Goal: Task Accomplishment & Management: Manage account settings

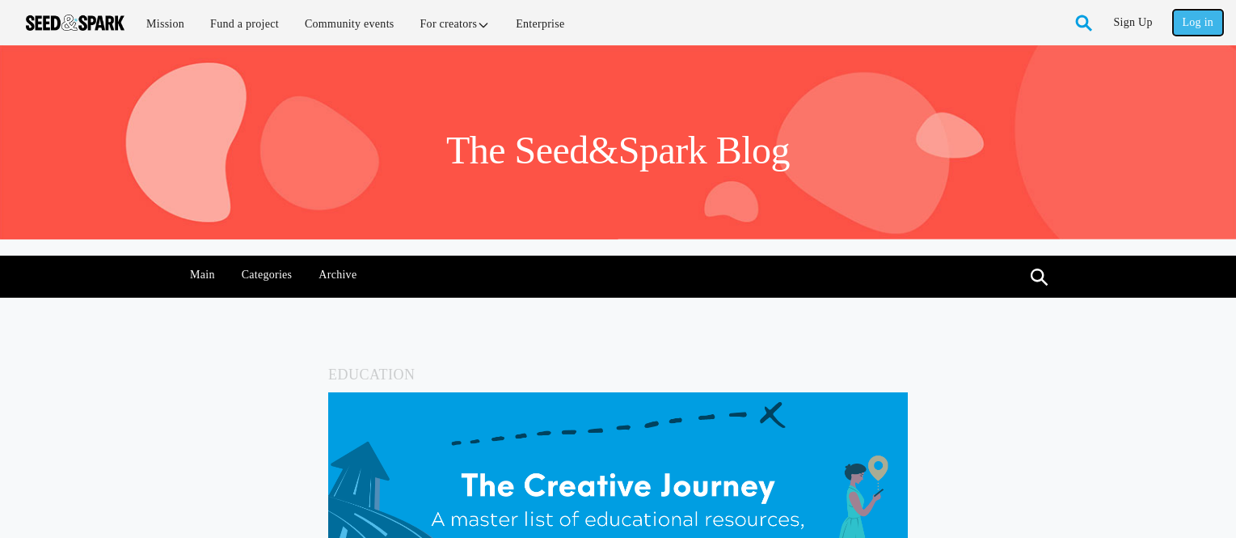
click at [1201, 22] on link "Log in" at bounding box center [1198, 23] width 50 height 26
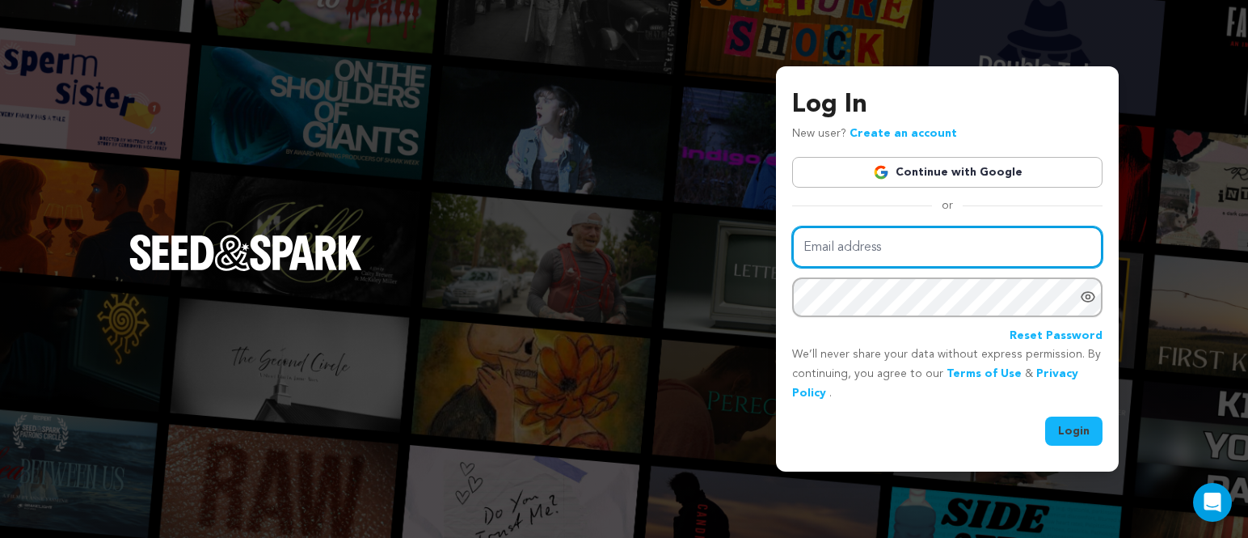
click at [910, 246] on input "Email address" at bounding box center [947, 246] width 310 height 41
type input "darkhillsentertainments@gmail.com"
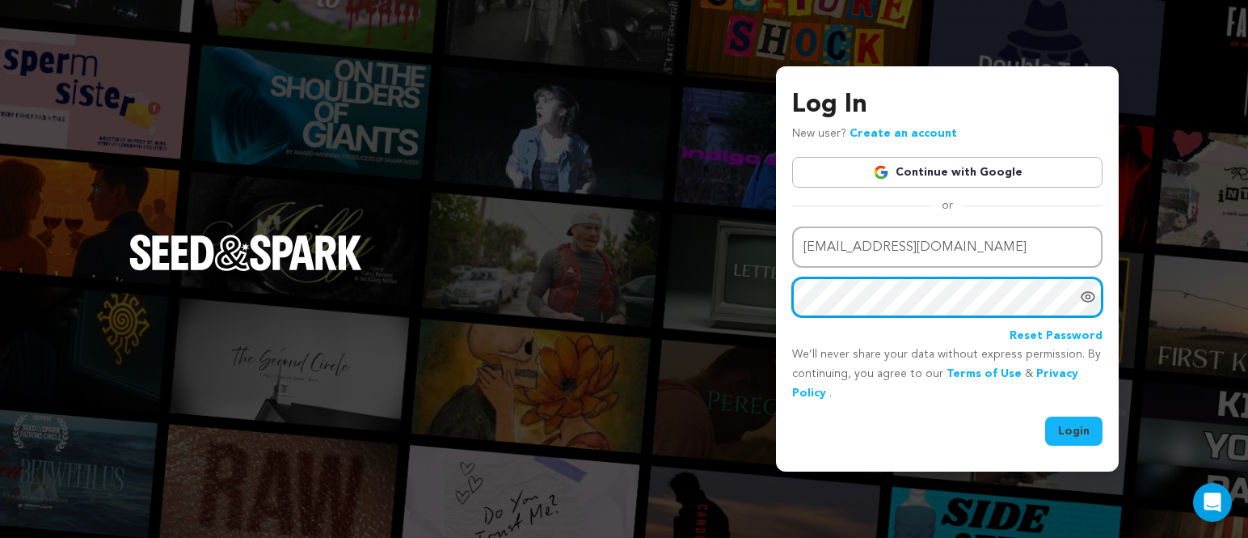
click at [1046, 416] on button "Login" at bounding box center [1074, 430] width 57 height 29
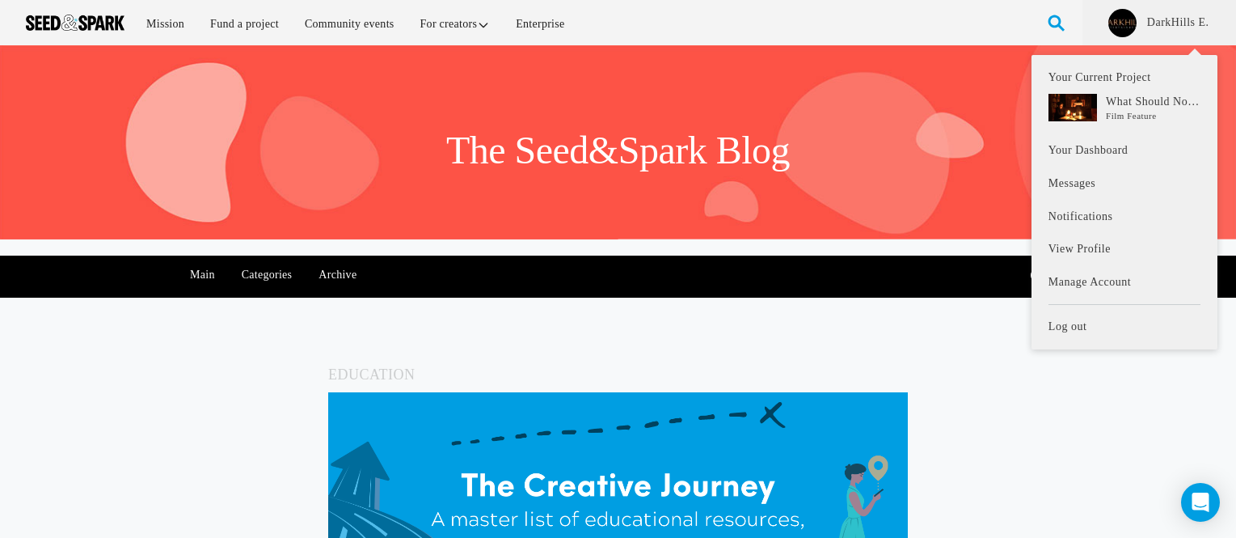
click at [1173, 11] on li "DarkHills E. Your Current Project What Should Not Be" at bounding box center [1160, 22] width 154 height 45
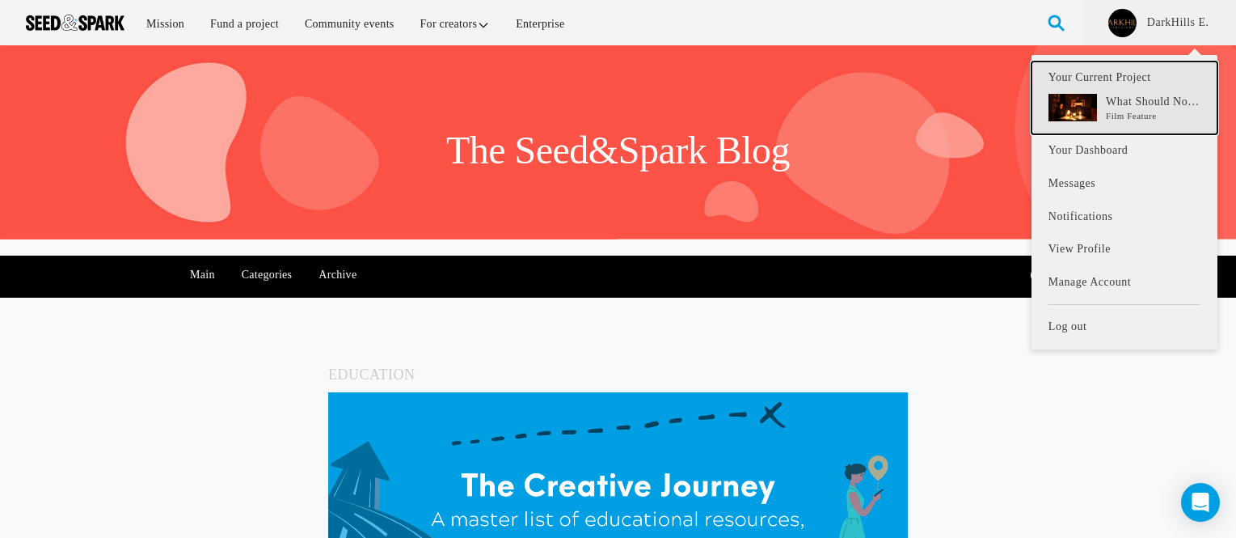
click at [1130, 99] on p "What Should Not Be" at bounding box center [1153, 102] width 95 height 16
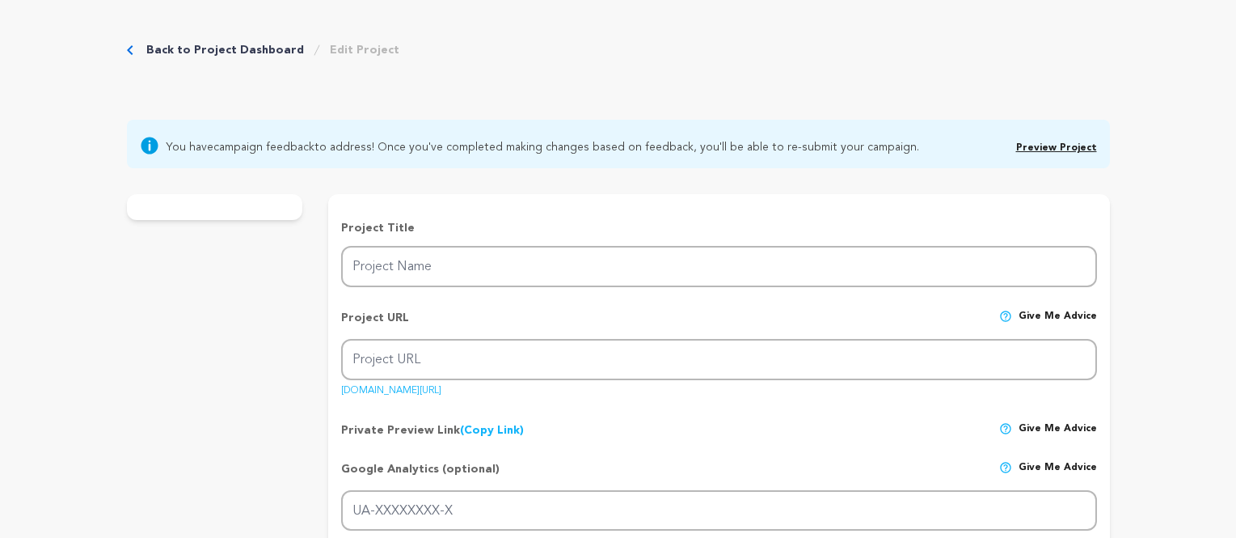
type input "What Should Not Be"
type input "what-should-not-be-1"
type input "A psychological horror film, a confusing and disturbing relationship between a …"
type textarea "Laura is reunited with her daughter Lucyl after giving her up for adoption. How…"
type textarea "This film exposes the harshness of a mother-daughter relationship that escapes …"
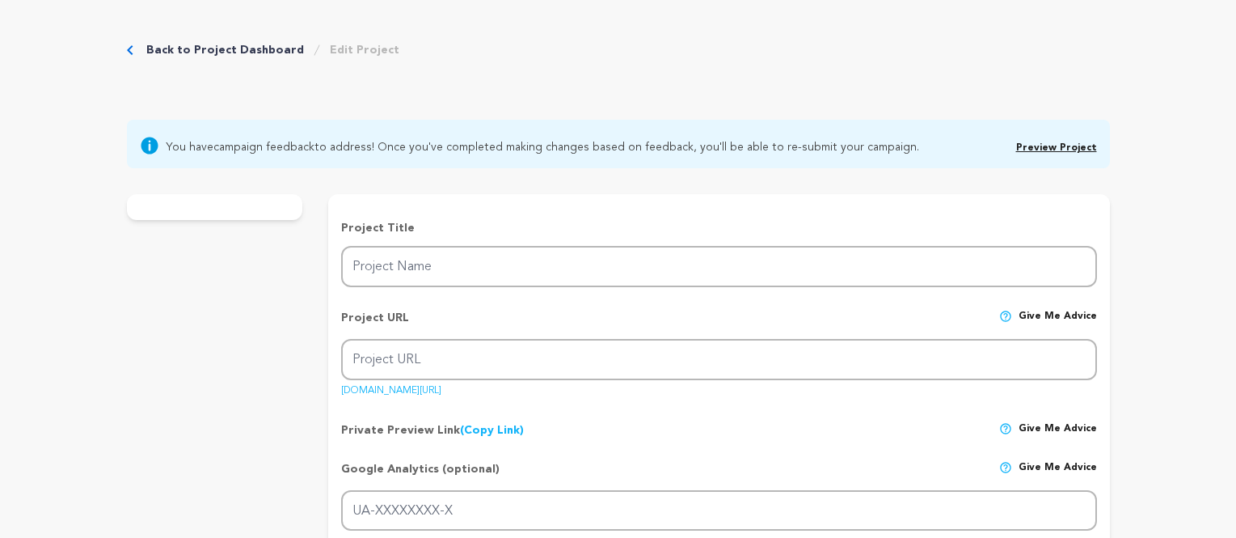
radio input "true"
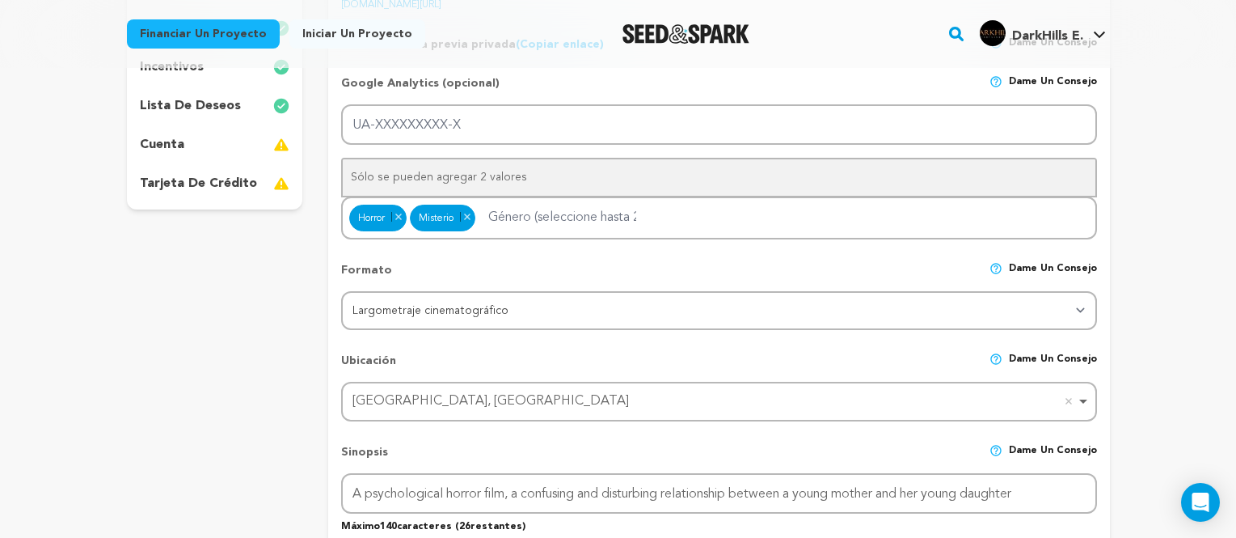
scroll to position [81, 0]
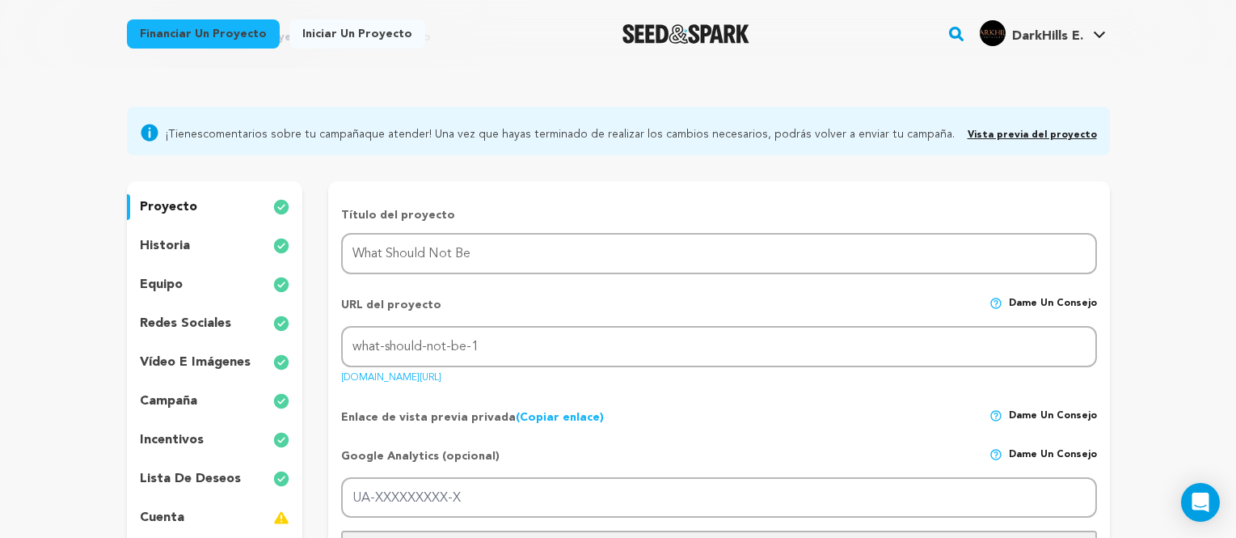
click at [1061, 135] on font "Vista previa del proyecto" at bounding box center [1032, 135] width 129 height 10
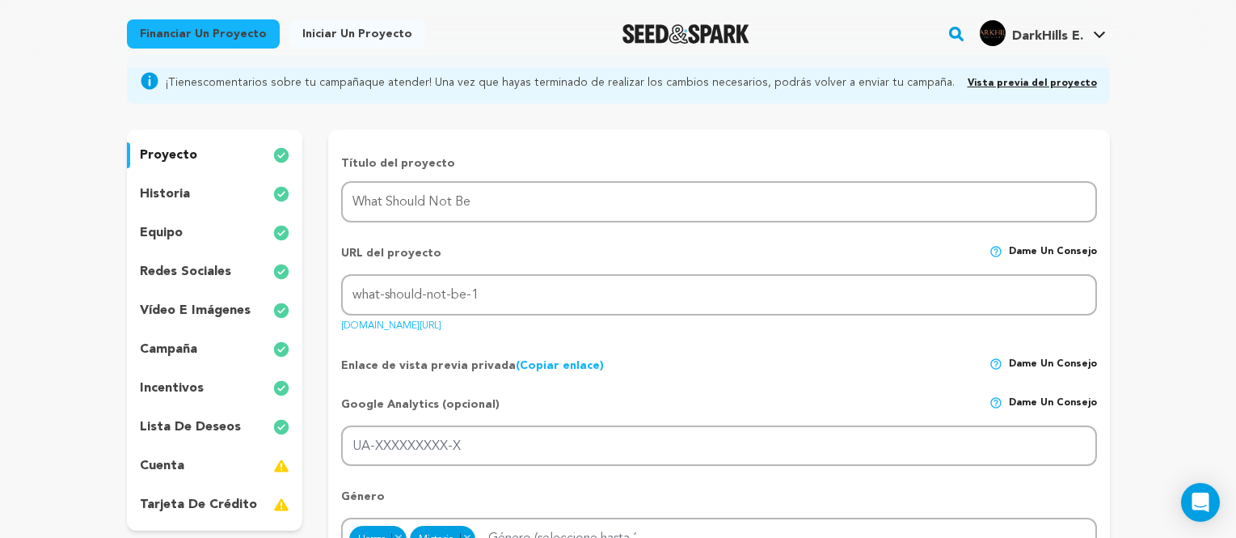
scroll to position [162, 0]
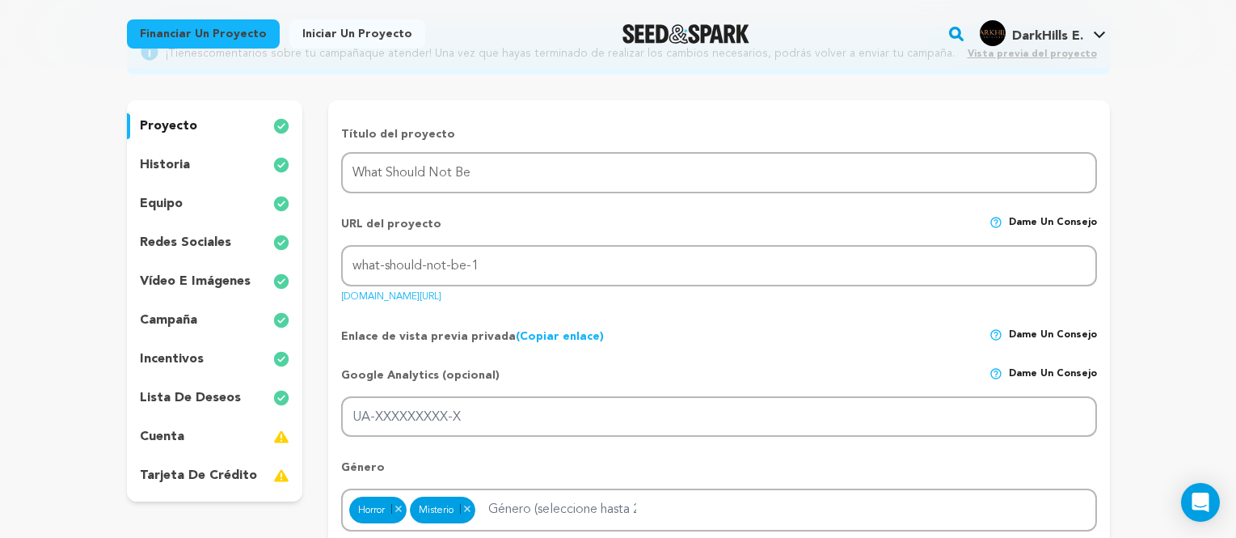
click at [154, 129] on font "proyecto" at bounding box center [168, 126] width 57 height 13
click at [175, 174] on p "historia" at bounding box center [165, 164] width 50 height 19
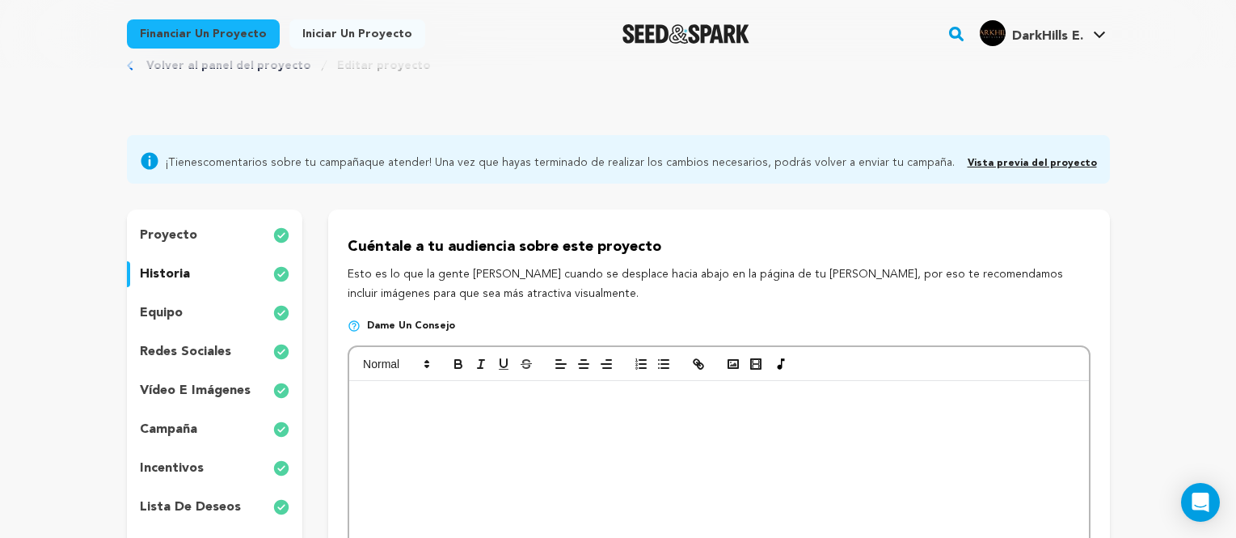
scroll to position [81, 0]
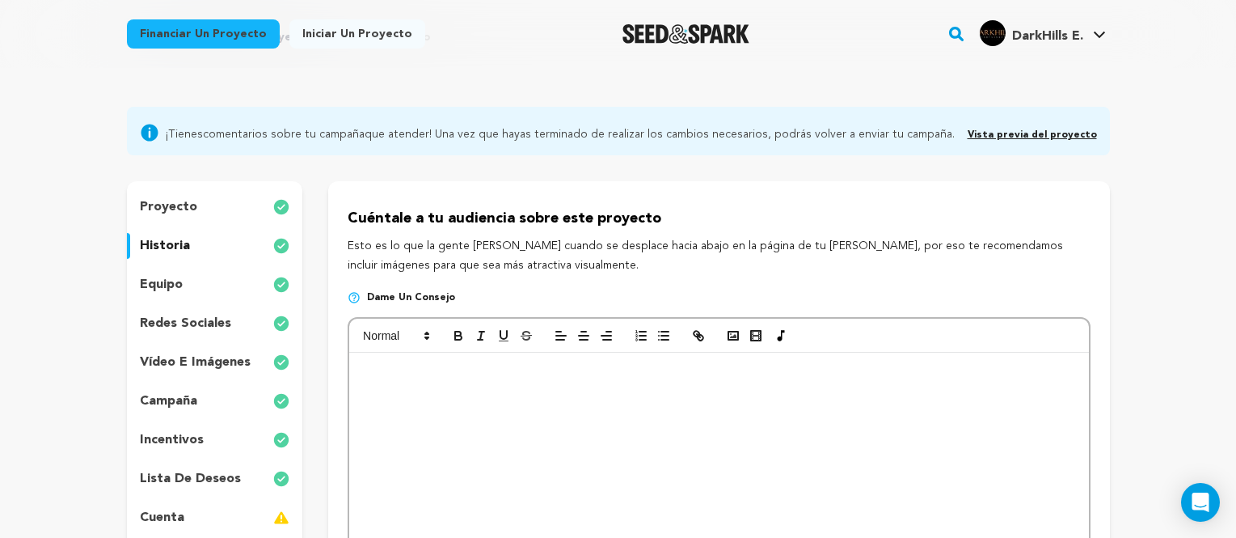
click at [230, 323] on div "redes sociales" at bounding box center [215, 323] width 176 height 26
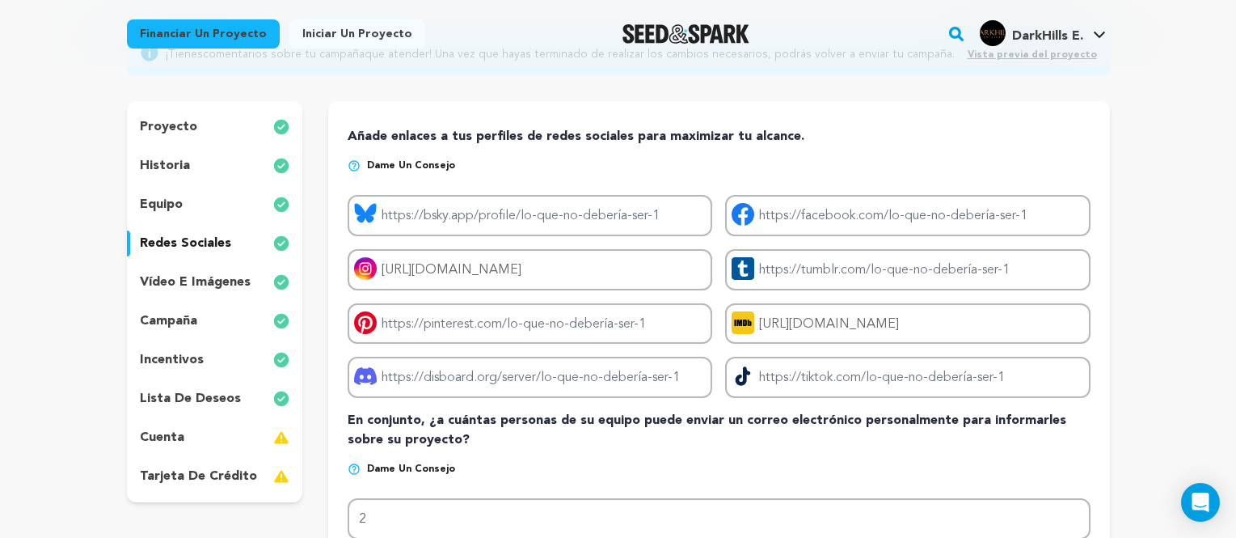
scroll to position [162, 0]
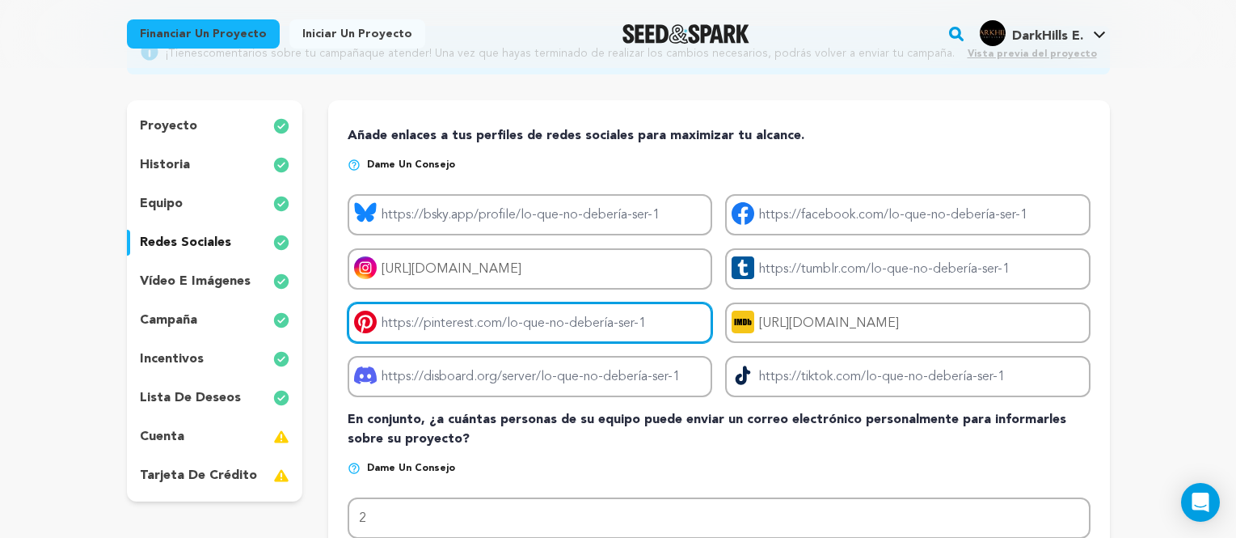
click at [491, 322] on input "Enlace de Pinterest del proyecto" at bounding box center [530, 322] width 365 height 41
click at [492, 322] on input "Enlace de Pinterest del proyecto" at bounding box center [530, 322] width 365 height 41
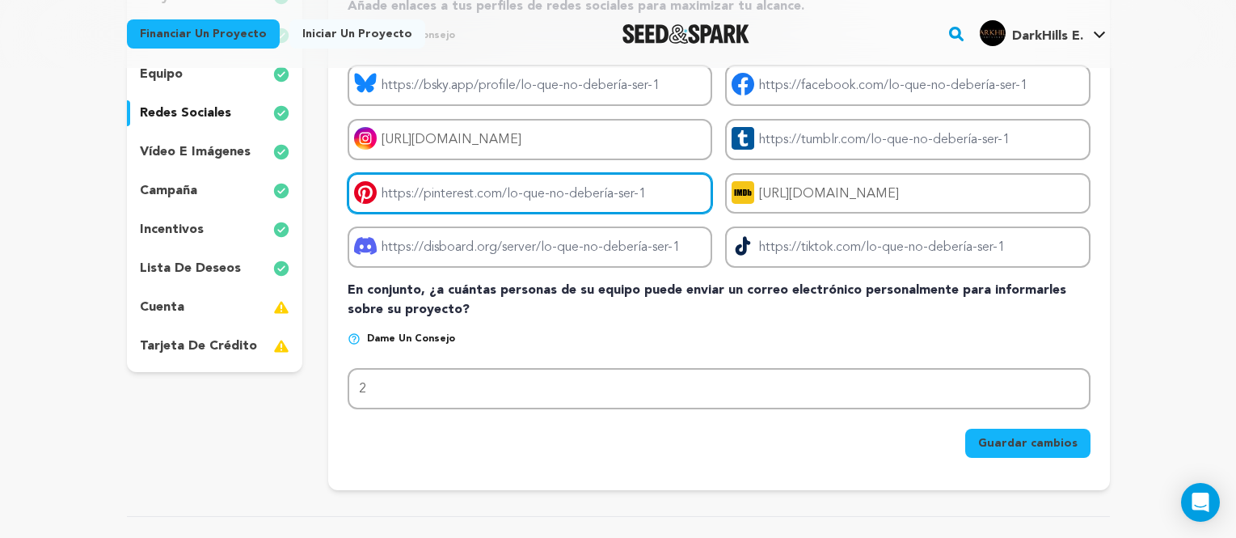
scroll to position [323, 0]
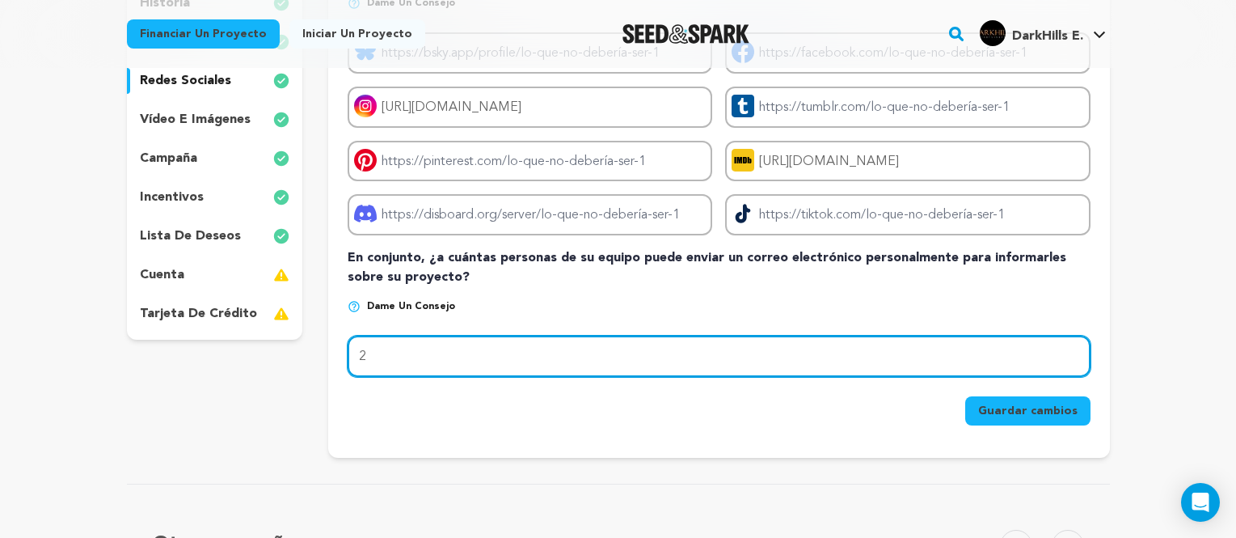
click at [499, 347] on input "2" at bounding box center [719, 356] width 742 height 41
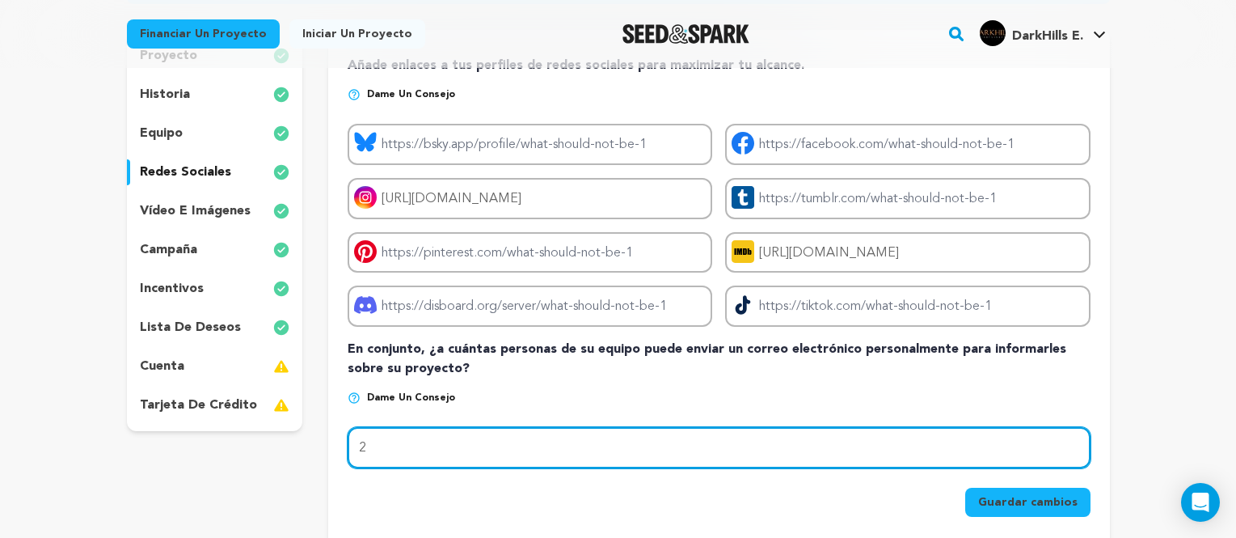
scroll to position [0, 0]
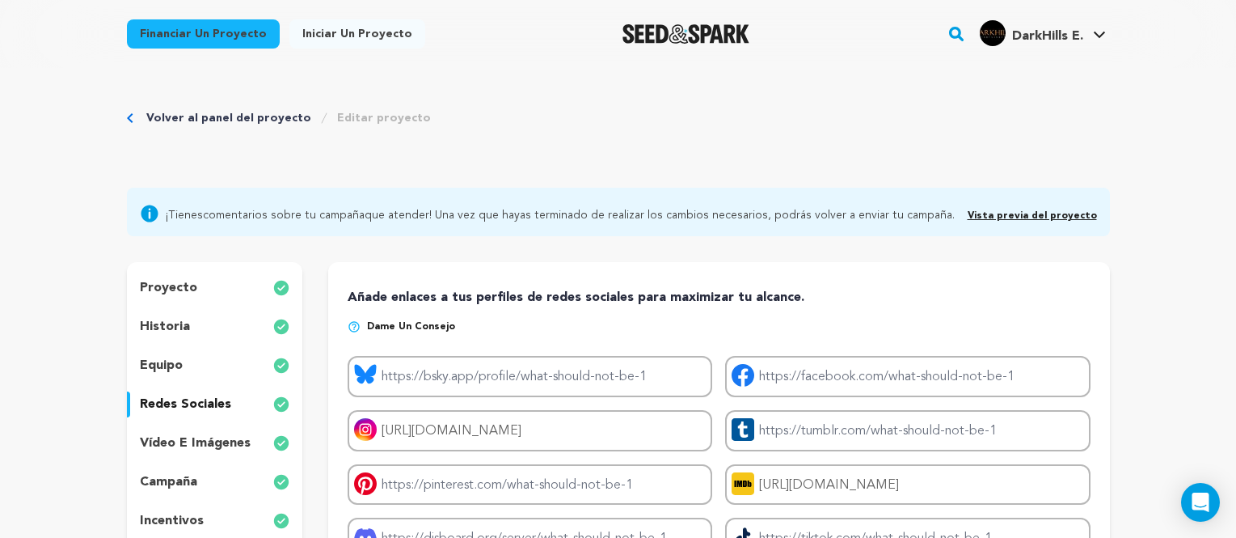
click at [1061, 42] on font "DarkHills E." at bounding box center [1047, 36] width 71 height 13
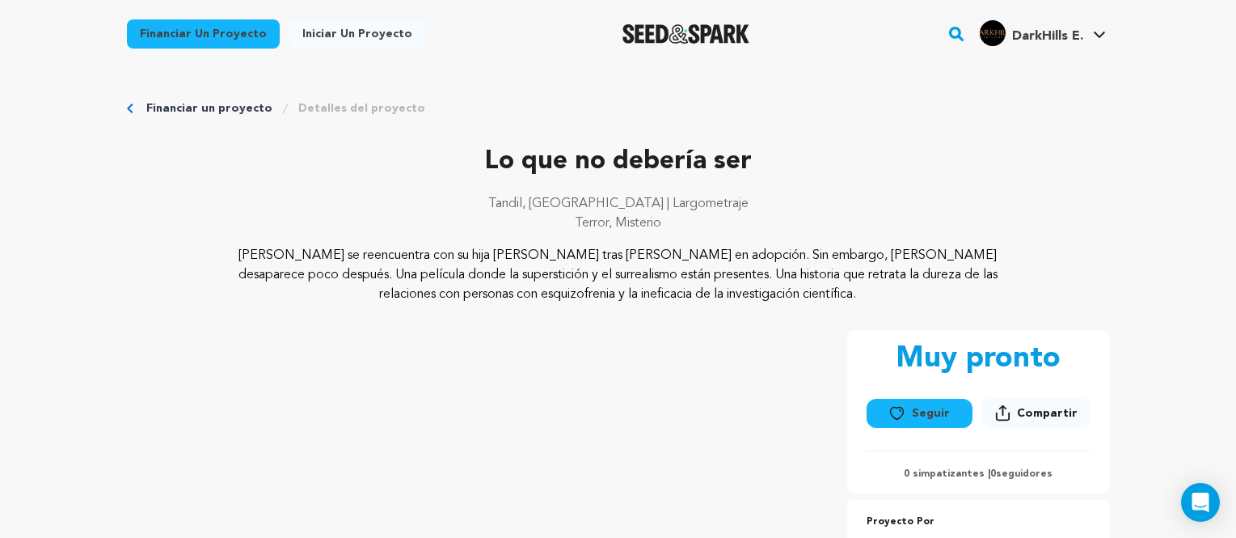
click at [387, 219] on p "Terror, Misterio" at bounding box center [618, 222] width 983 height 19
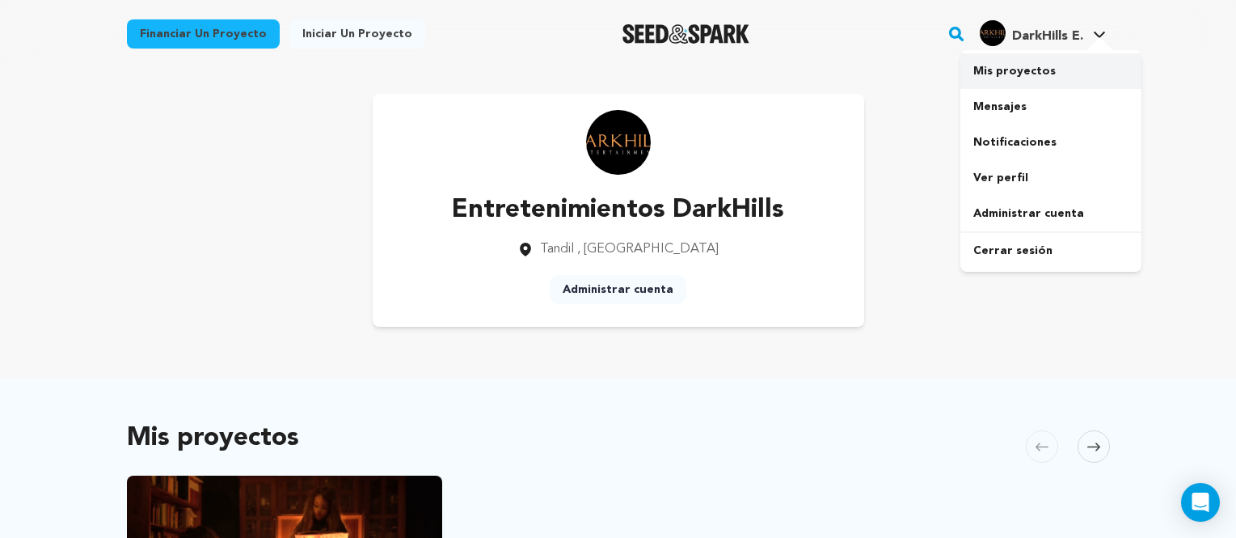
click at [1064, 68] on link "Mis proyectos" at bounding box center [1051, 71] width 181 height 36
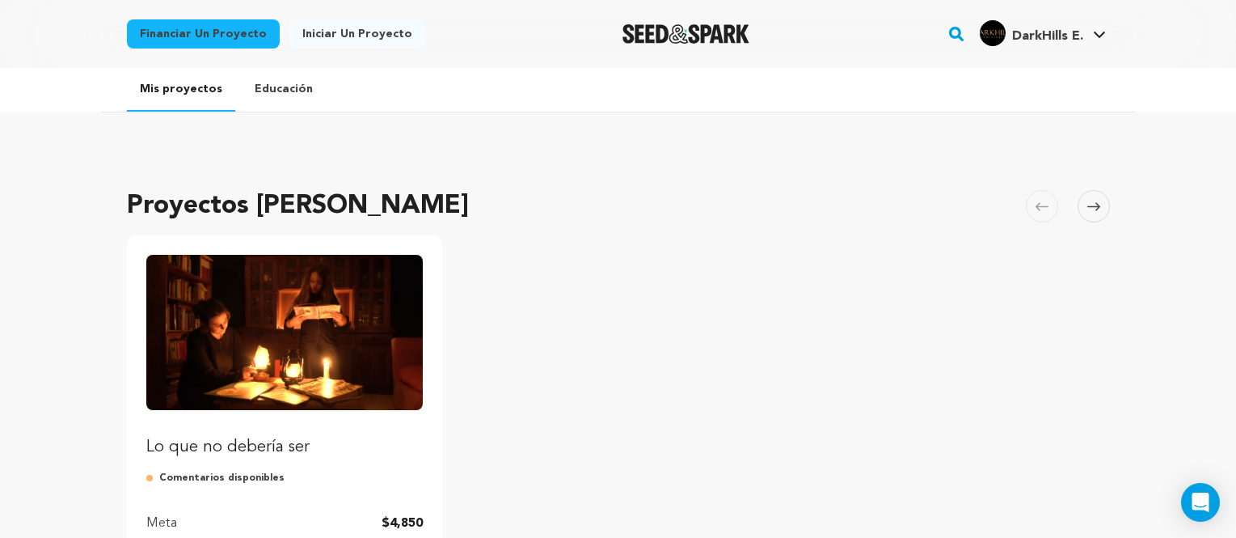
click at [1117, 207] on div "Proyectos de campaña Carrusel Saltar a la página de diapositiva anterior Carrus…" at bounding box center [618, 437] width 1035 height 598
click at [1096, 209] on icon at bounding box center [1094, 207] width 13 height 12
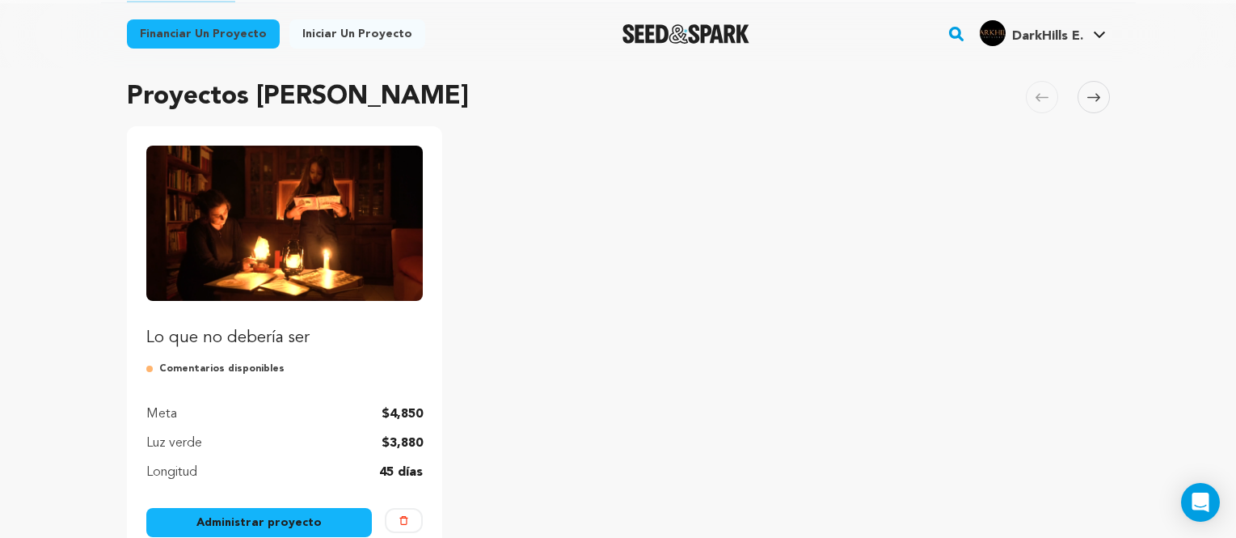
scroll to position [243, 0]
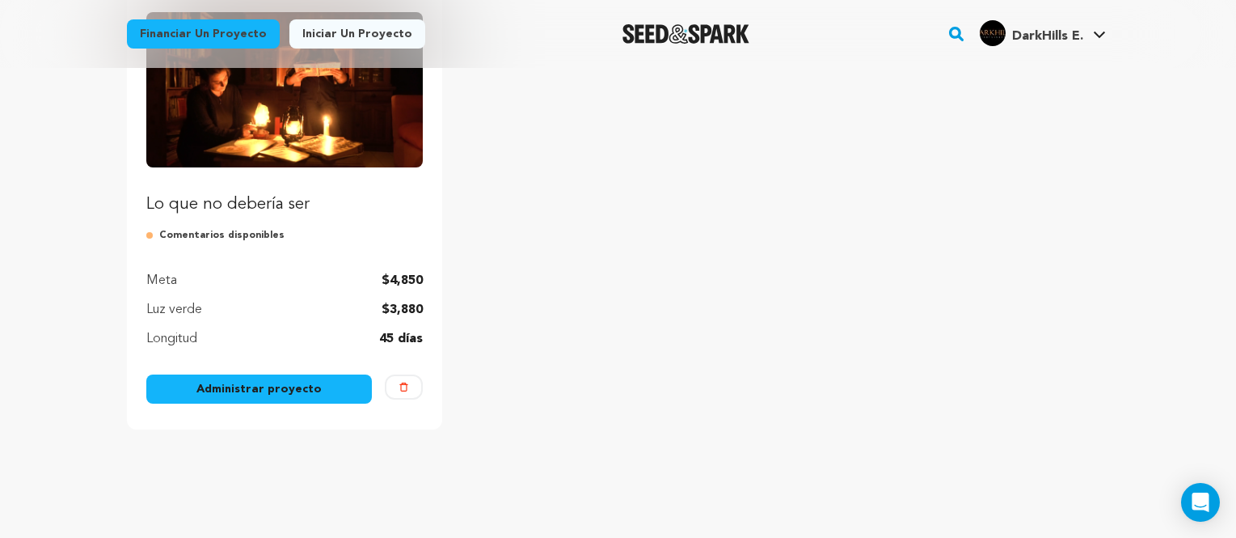
drag, startPoint x: 321, startPoint y: 376, endPoint x: 509, endPoint y: 425, distance: 194.0
click at [321, 377] on link "Administrar proyecto" at bounding box center [259, 388] width 226 height 29
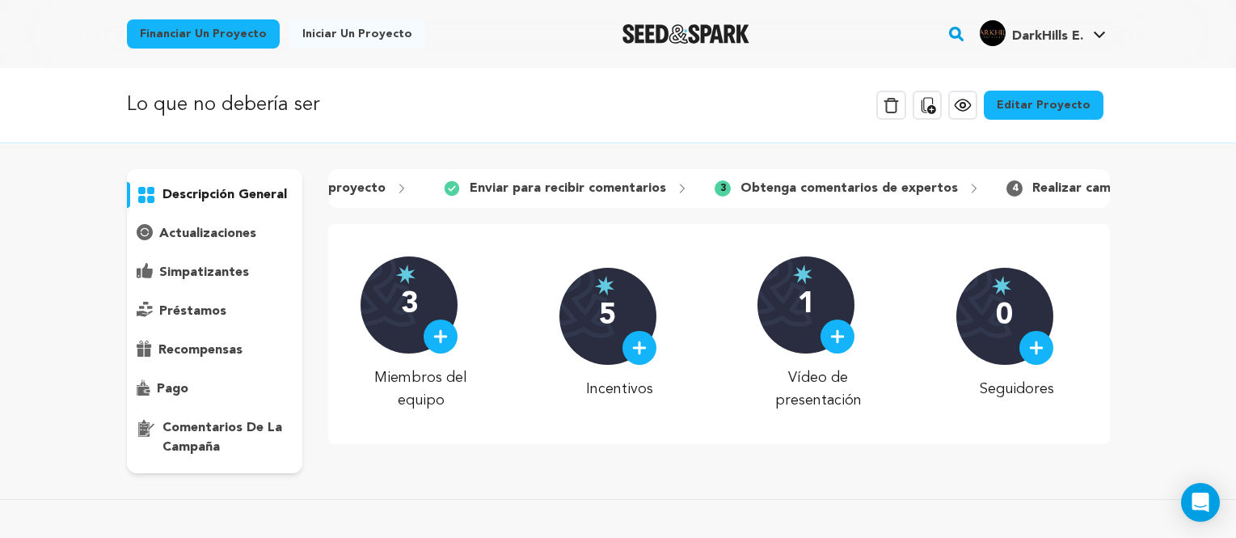
scroll to position [0, 226]
click at [860, 188] on font "Obtenga comentarios de expertos" at bounding box center [840, 188] width 218 height 13
drag, startPoint x: 860, startPoint y: 188, endPoint x: 870, endPoint y: 192, distance: 10.2
click at [860, 188] on font "Obtenga comentarios de expertos" at bounding box center [840, 188] width 218 height 13
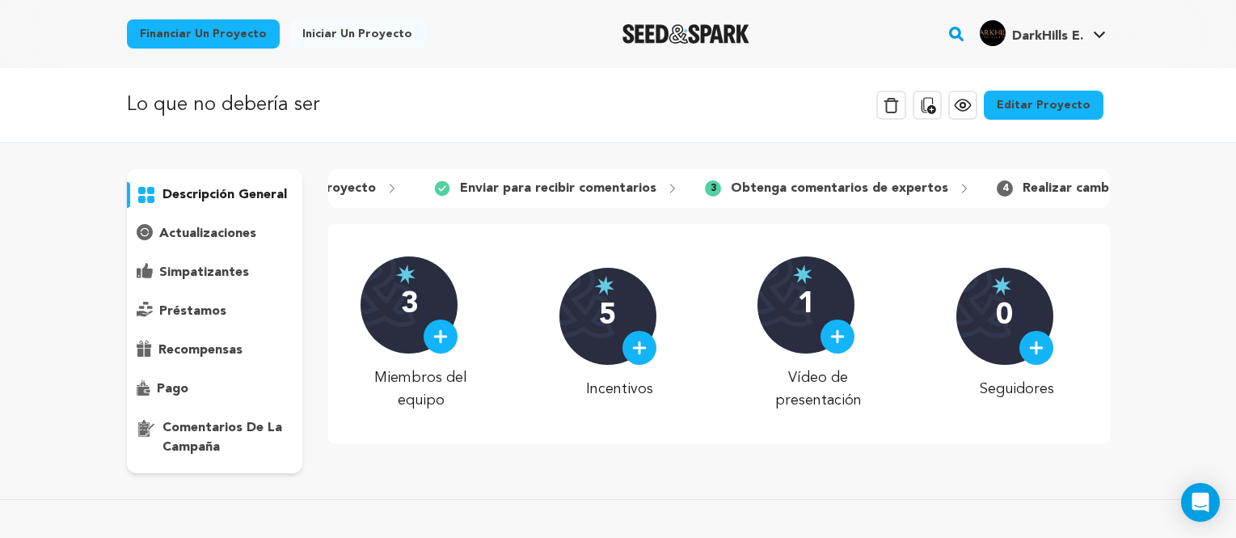
click at [207, 236] on font "actualizaciones" at bounding box center [207, 233] width 97 height 13
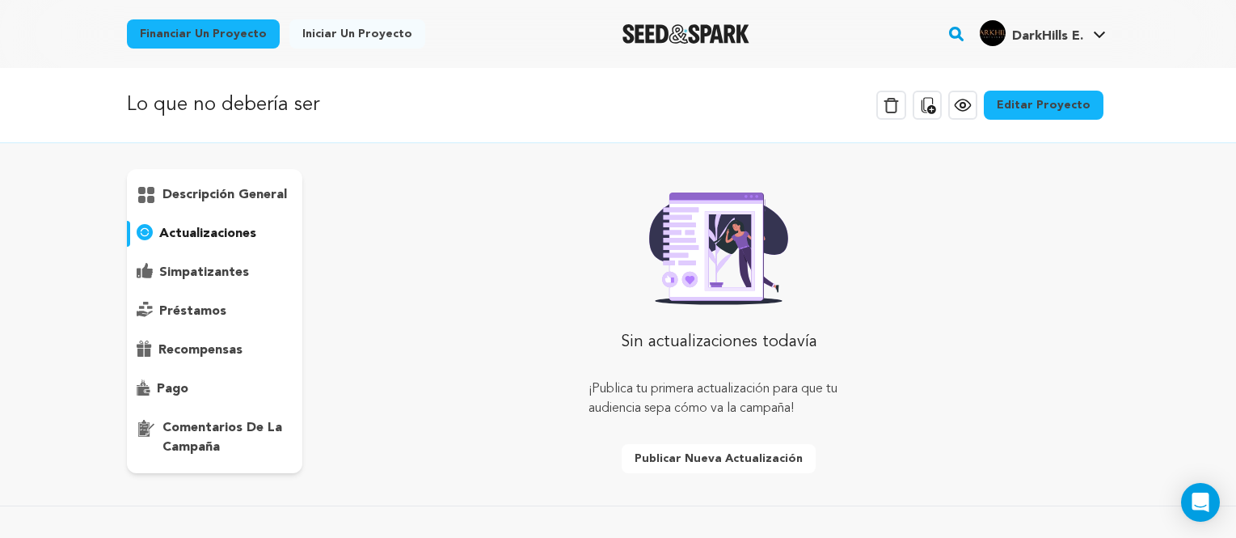
click at [192, 425] on font "comentarios de la campaña" at bounding box center [223, 437] width 120 height 32
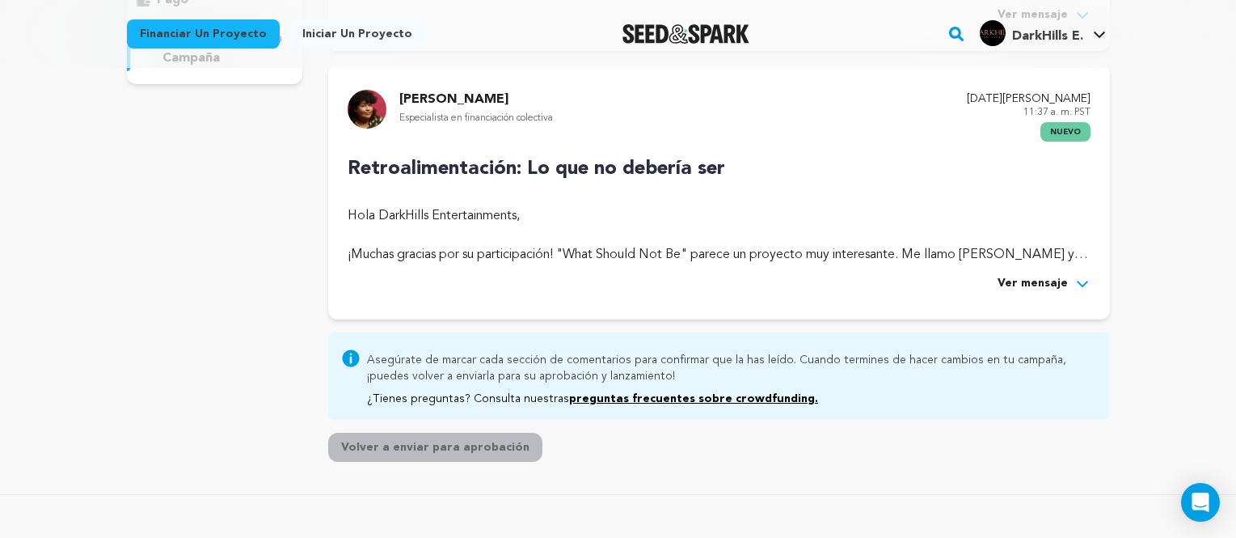
scroll to position [404, 0]
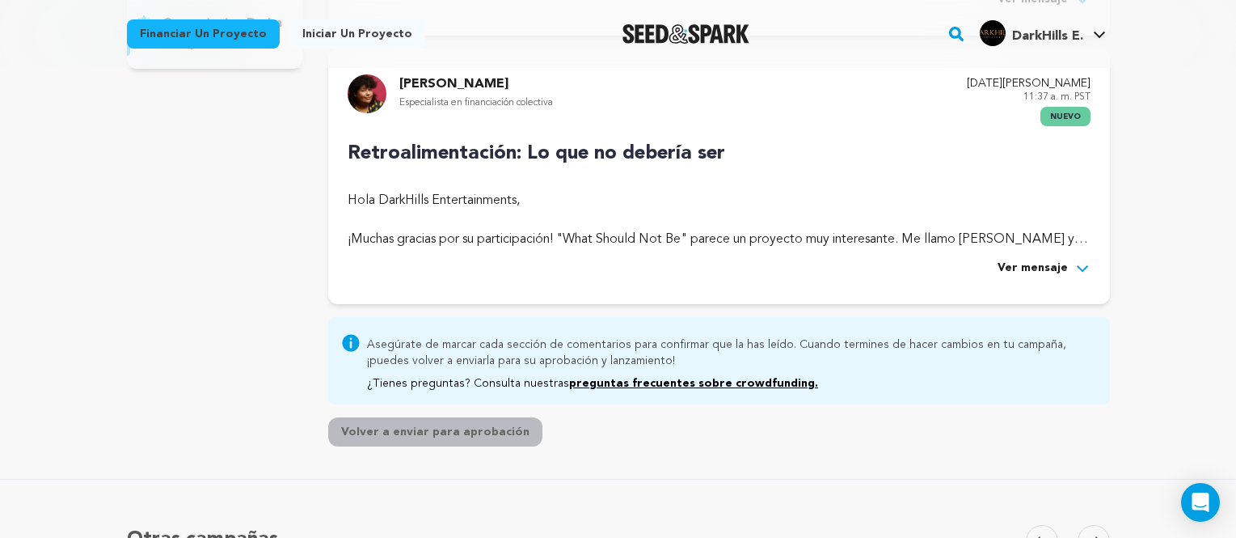
click at [1020, 272] on font "Ver mensaje" at bounding box center [1033, 267] width 70 height 11
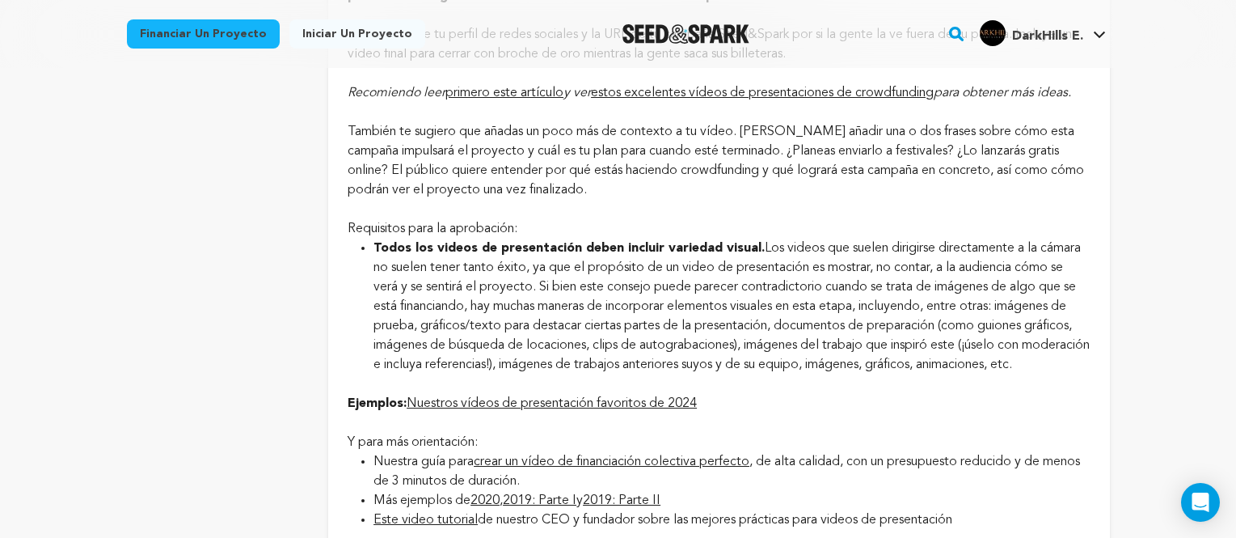
scroll to position [1375, 0]
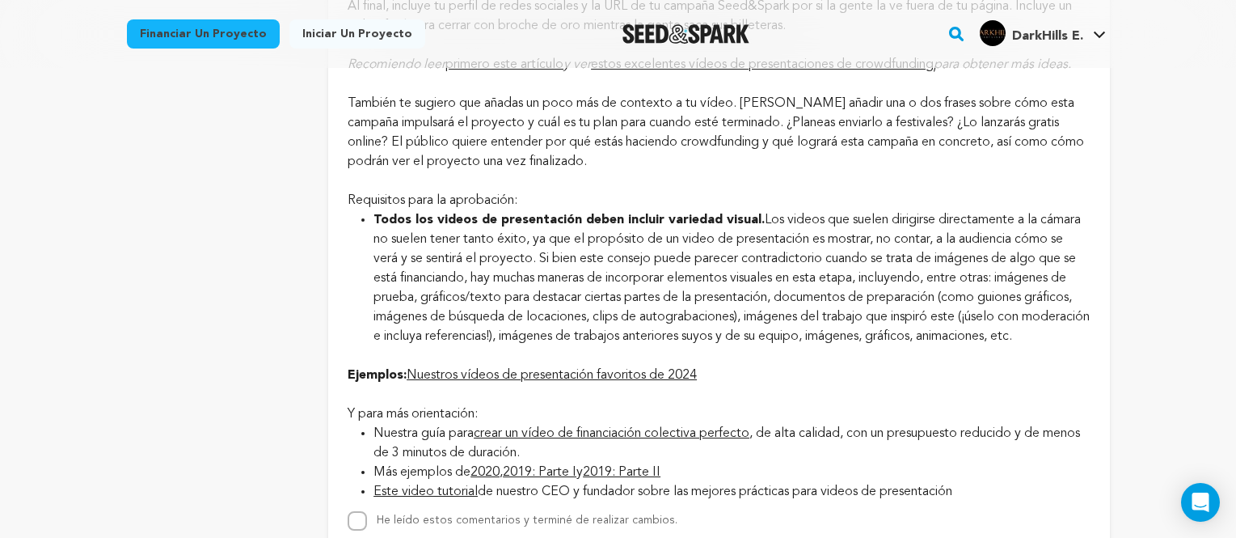
click at [655, 382] on font "Nuestros vídeos de presentación favoritos de 2024" at bounding box center [552, 375] width 290 height 13
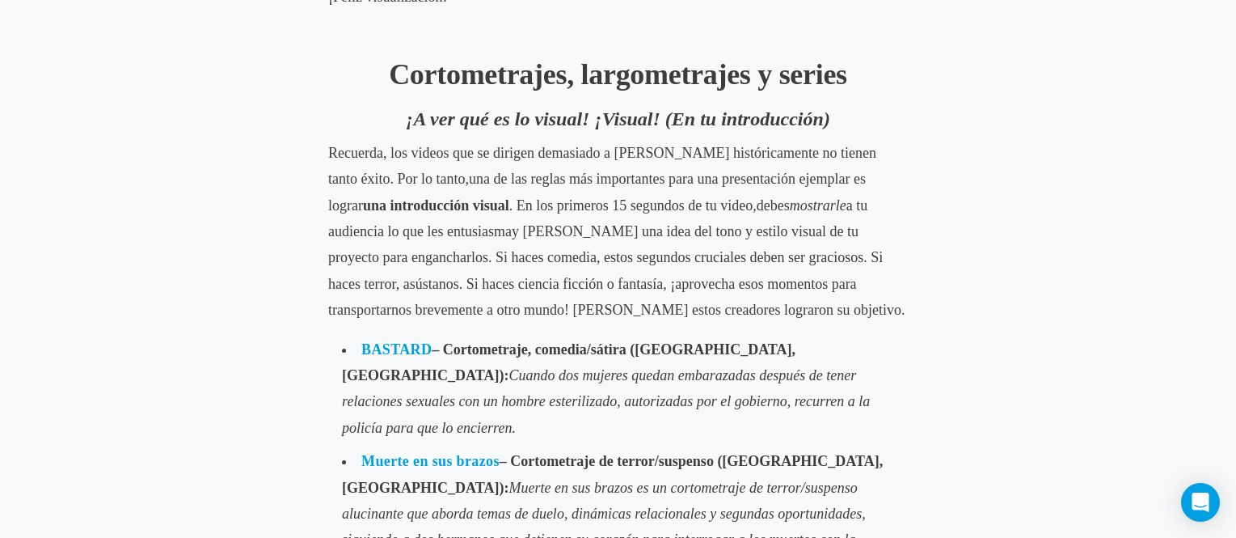
scroll to position [1063, 0]
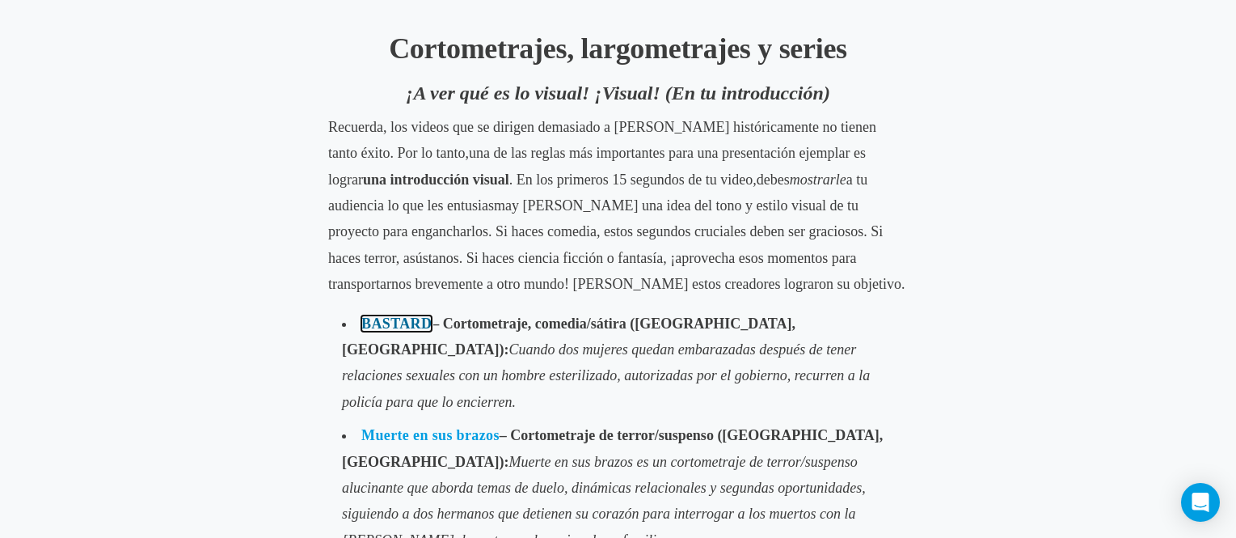
click at [395, 317] on font "BASTARD" at bounding box center [396, 323] width 70 height 16
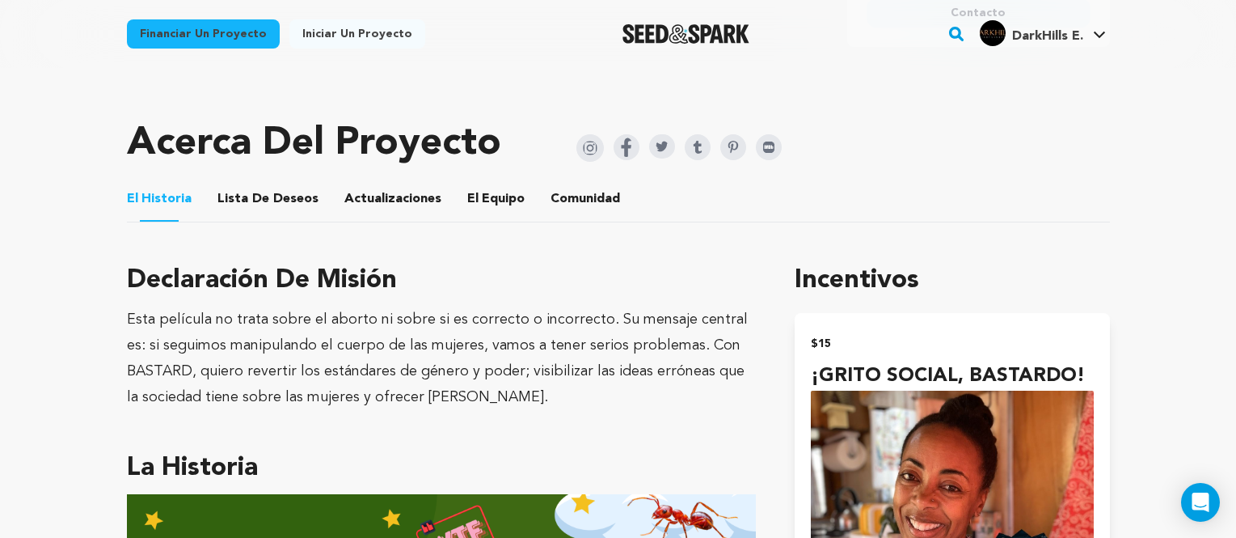
scroll to position [809, 0]
